Goal: Ask a question

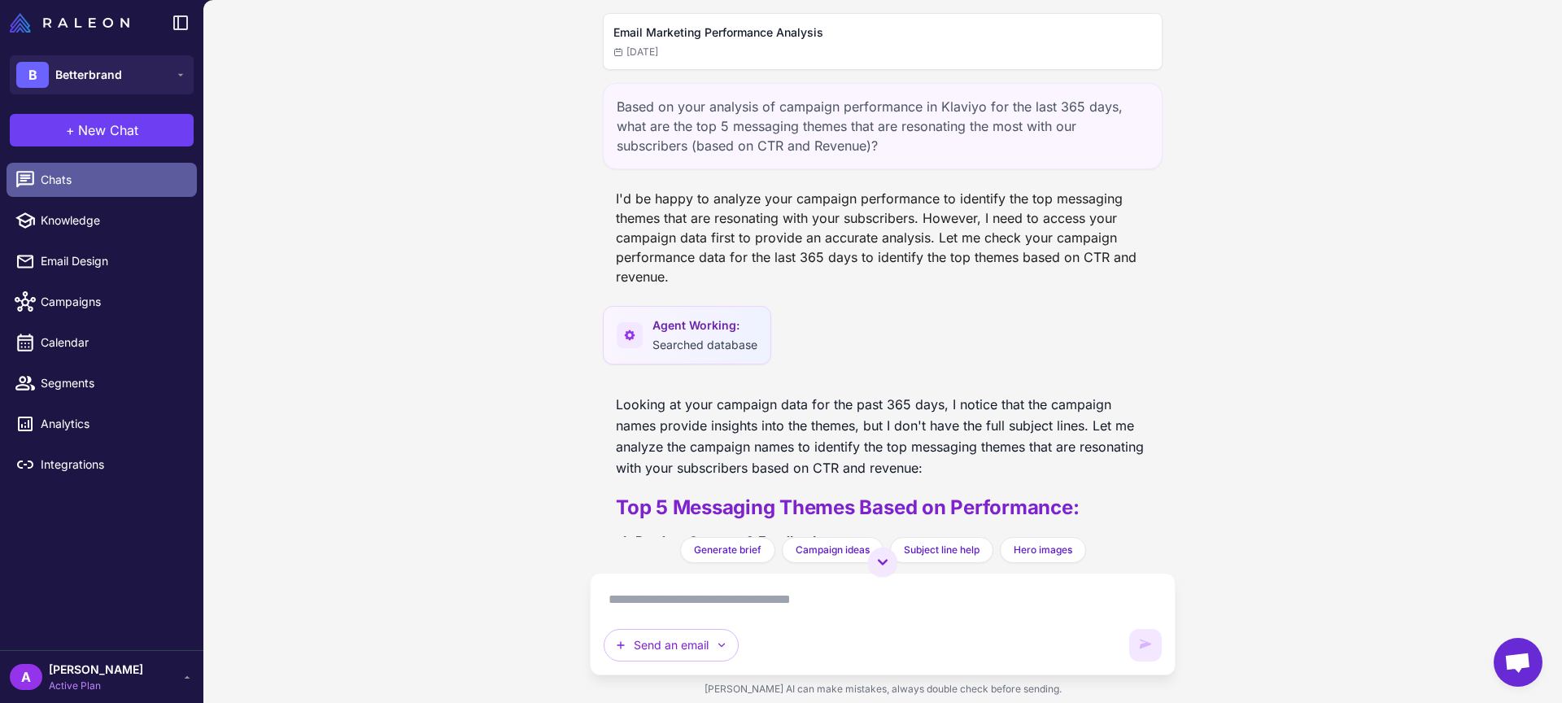
click at [76, 186] on span "Chats" at bounding box center [112, 180] width 143 height 18
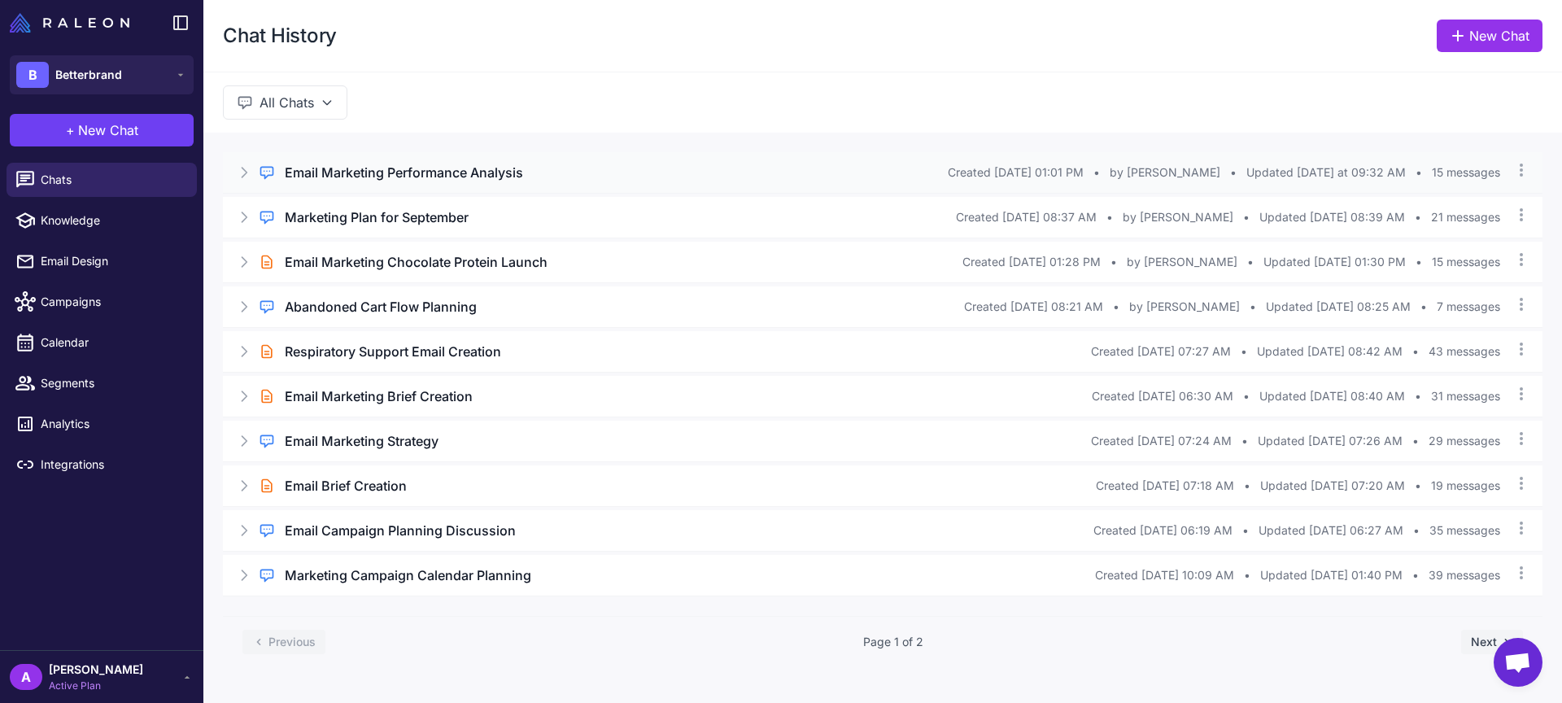
click at [379, 181] on h3 "Email Marketing Performance Analysis" at bounding box center [404, 173] width 238 height 20
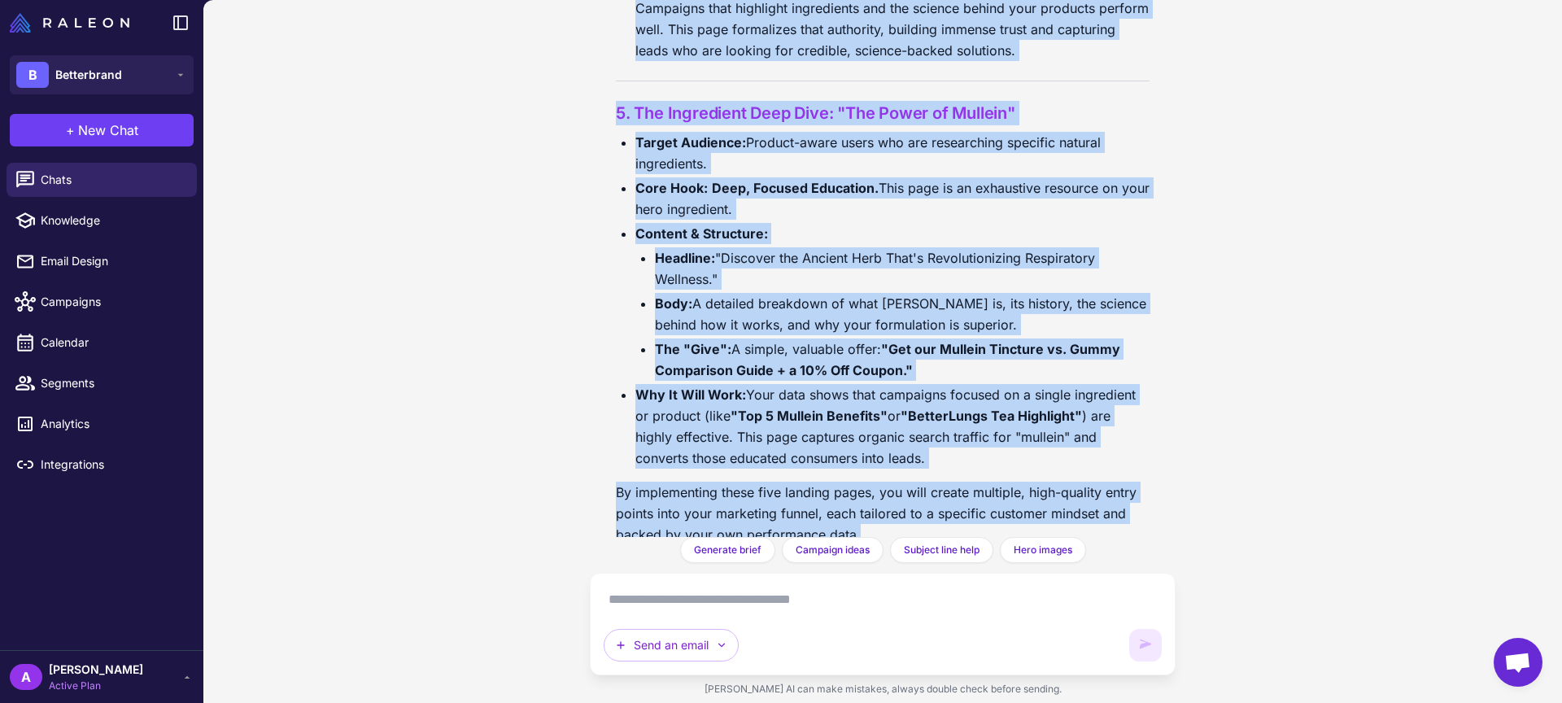
scroll to position [11258, 0]
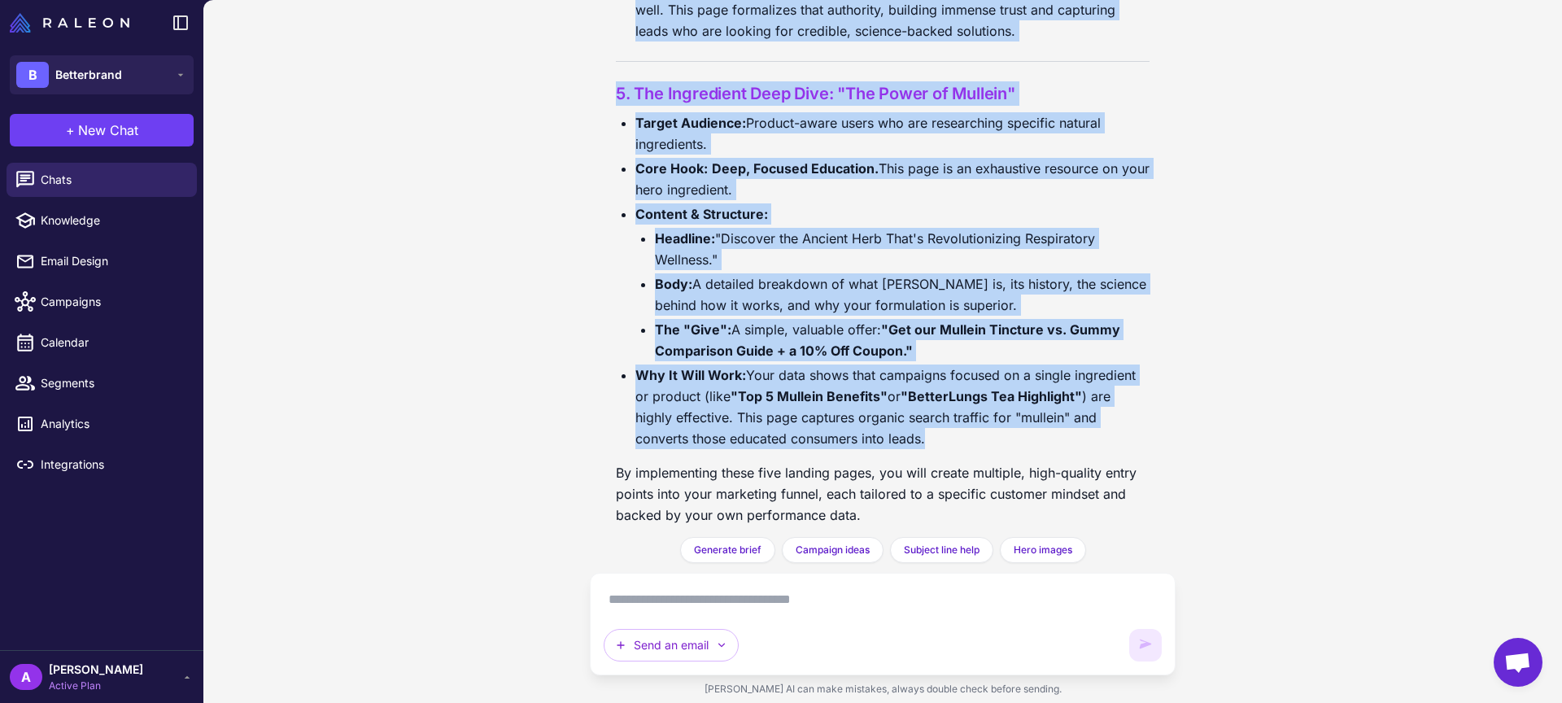
drag, startPoint x: 652, startPoint y: 297, endPoint x: 932, endPoint y: 410, distance: 301.8
copy div "1. The Interactive Quiz: "What's Your Lung Health Score?" Target Audience: Top-…"
